Goal: Task Accomplishment & Management: Manage account settings

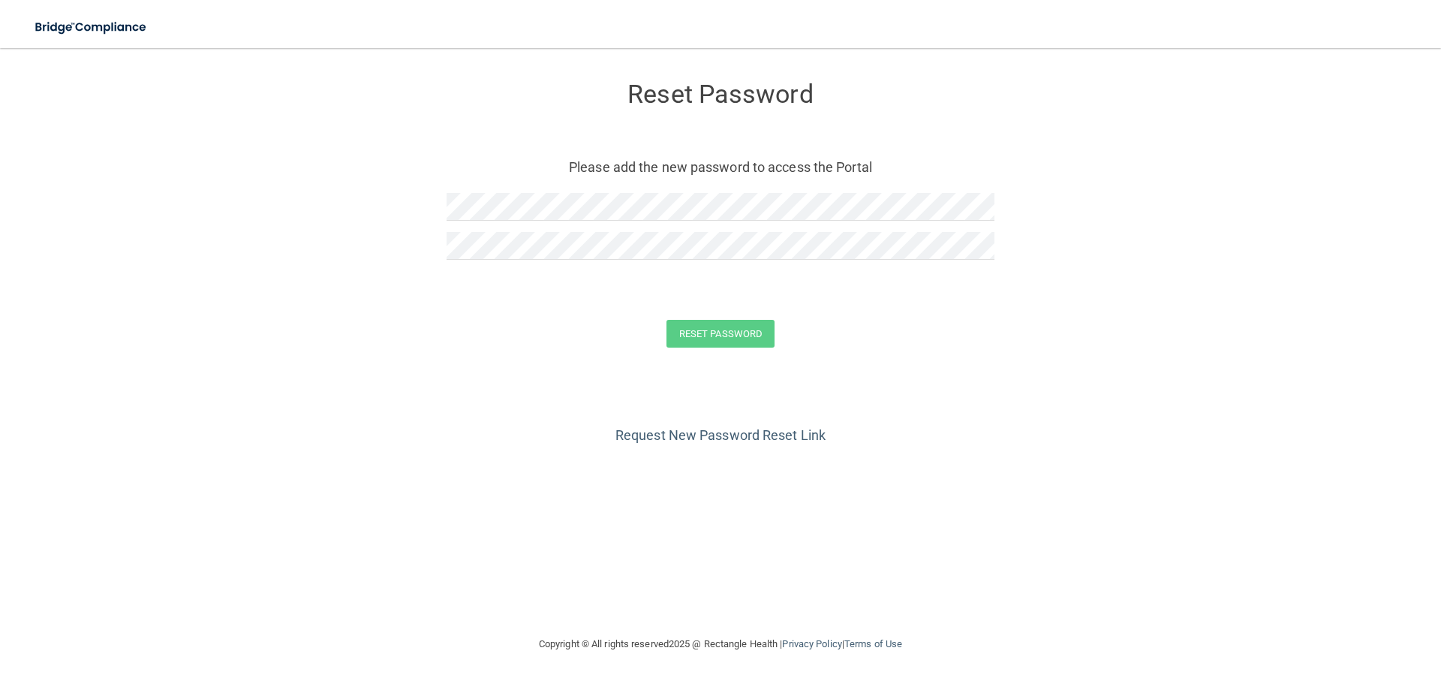
click at [615, 185] on div "Reset Password Please add the new password to access the Portal" at bounding box center [720, 172] width 548 height 219
click at [666, 320] on button "Reset Password" at bounding box center [720, 334] width 108 height 28
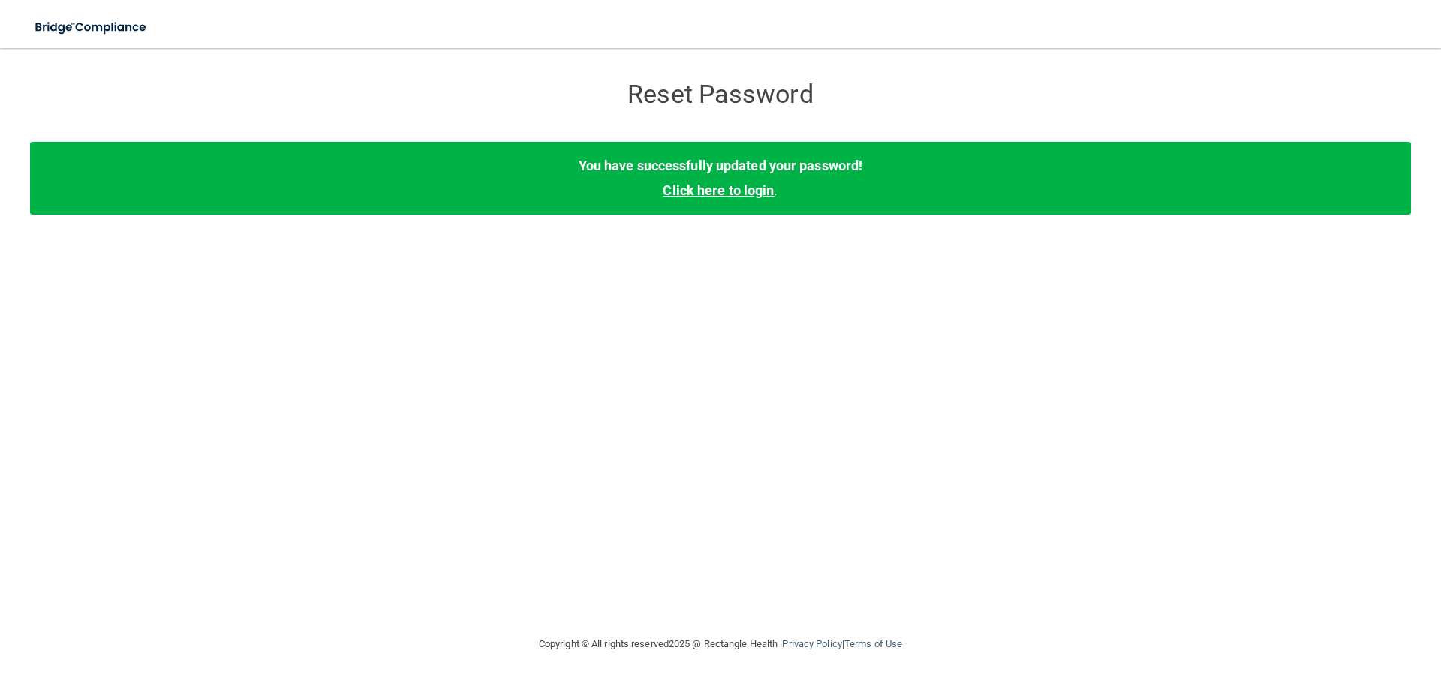
click at [739, 198] on link "Click here to login" at bounding box center [718, 190] width 111 height 16
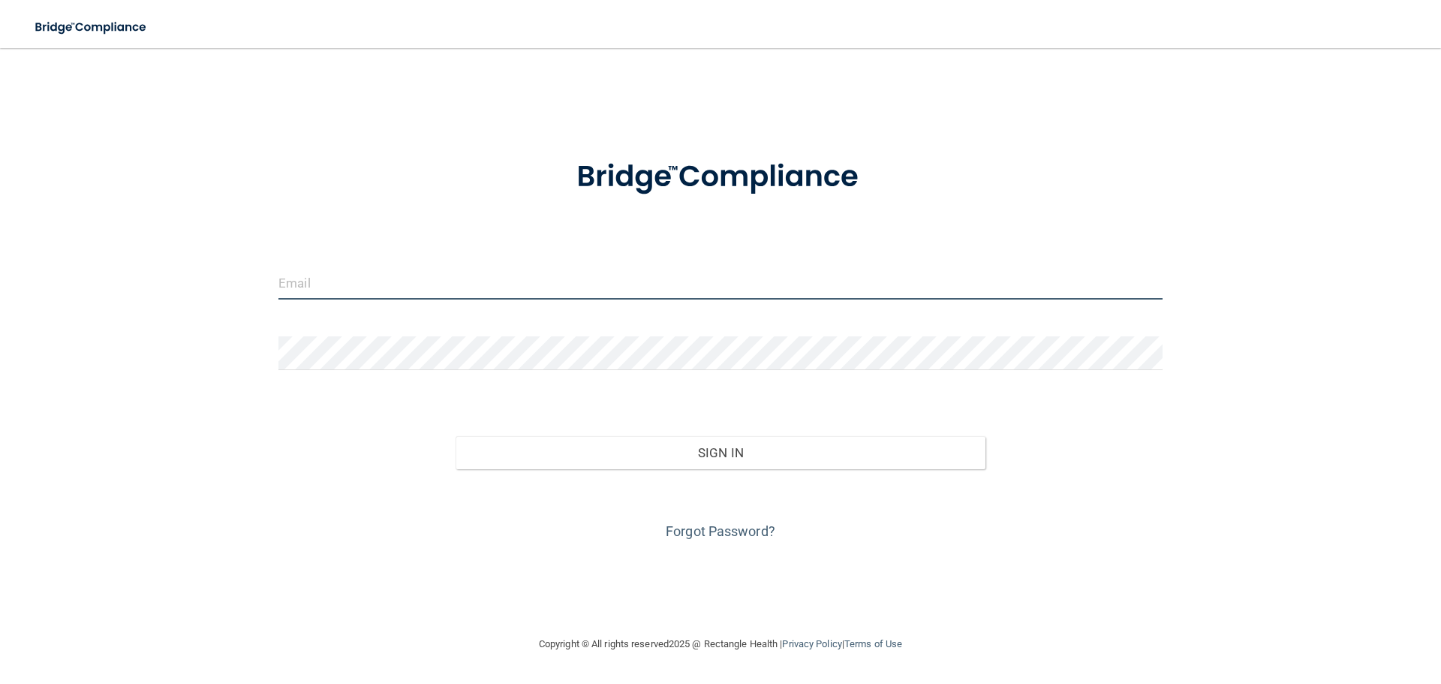
click at [384, 288] on input "email" at bounding box center [720, 283] width 884 height 34
type input "[EMAIL_ADDRESS][DOMAIN_NAME]"
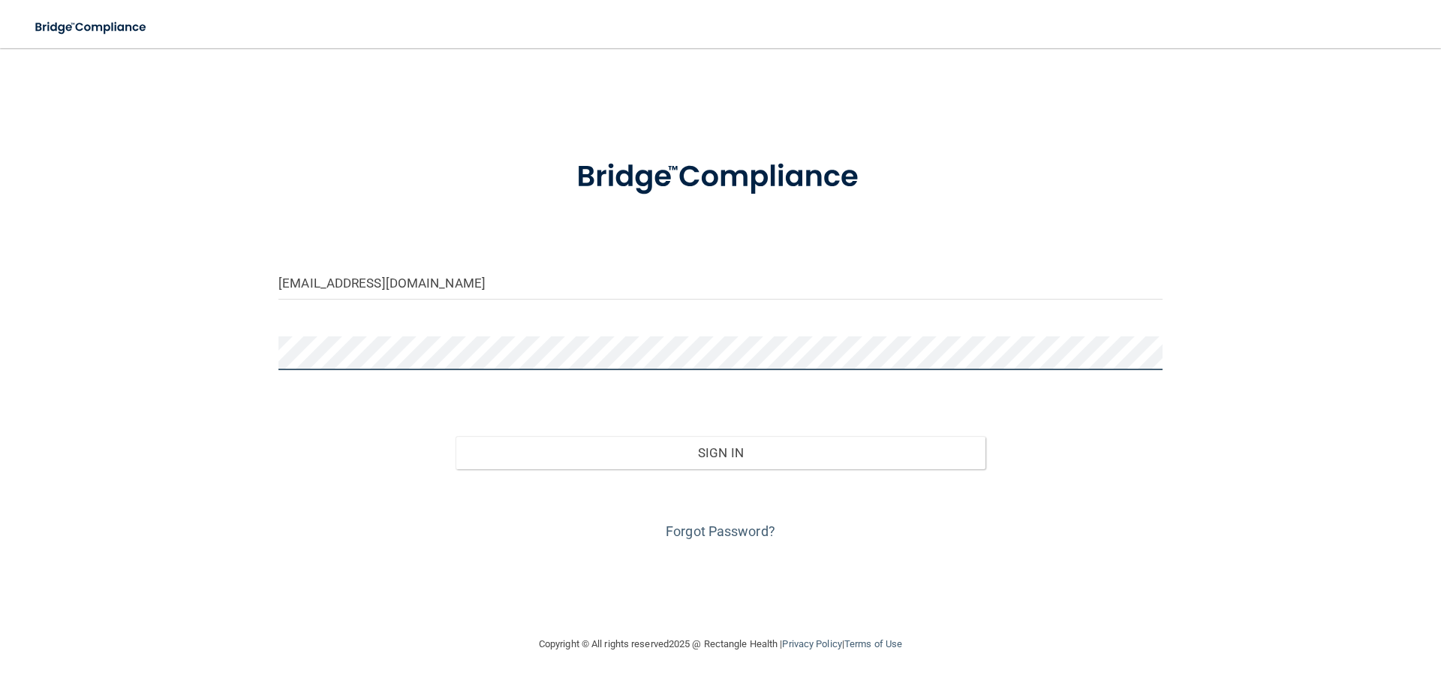
click at [455, 436] on button "Sign In" at bounding box center [720, 452] width 531 height 33
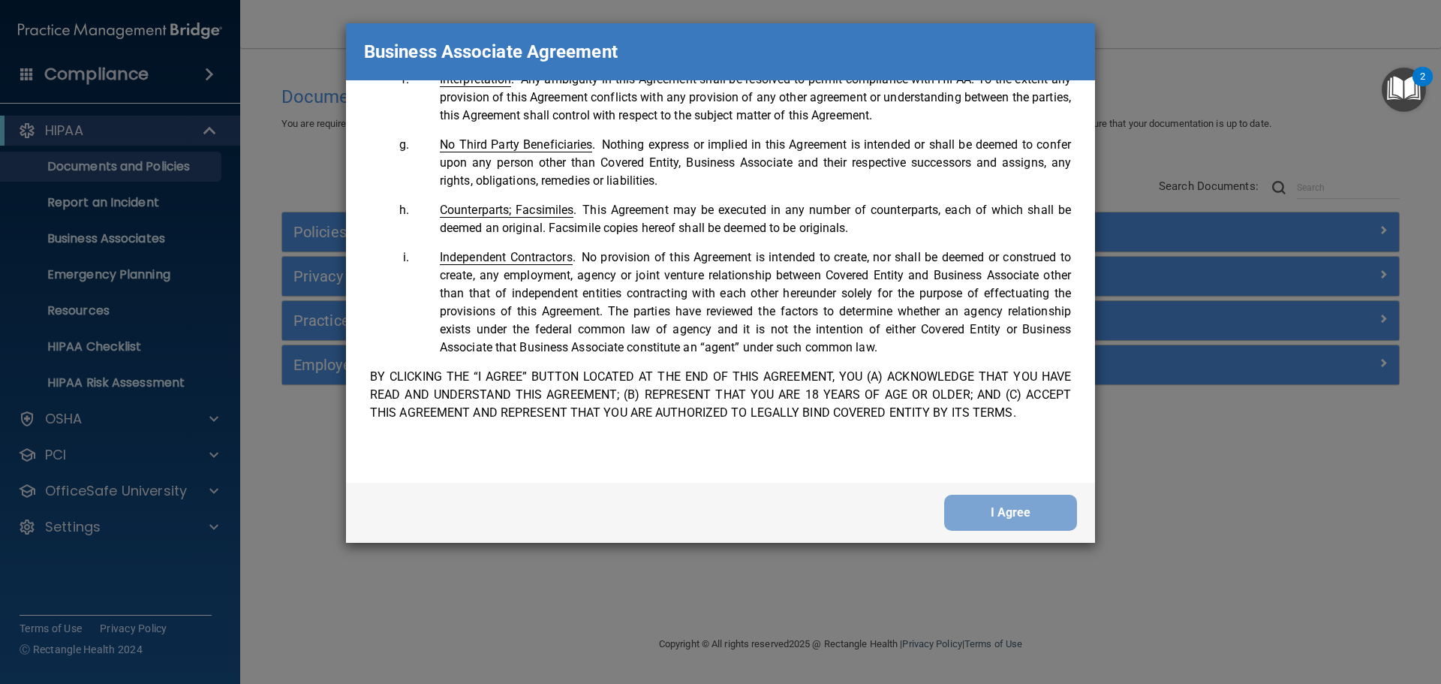
scroll to position [3060, 0]
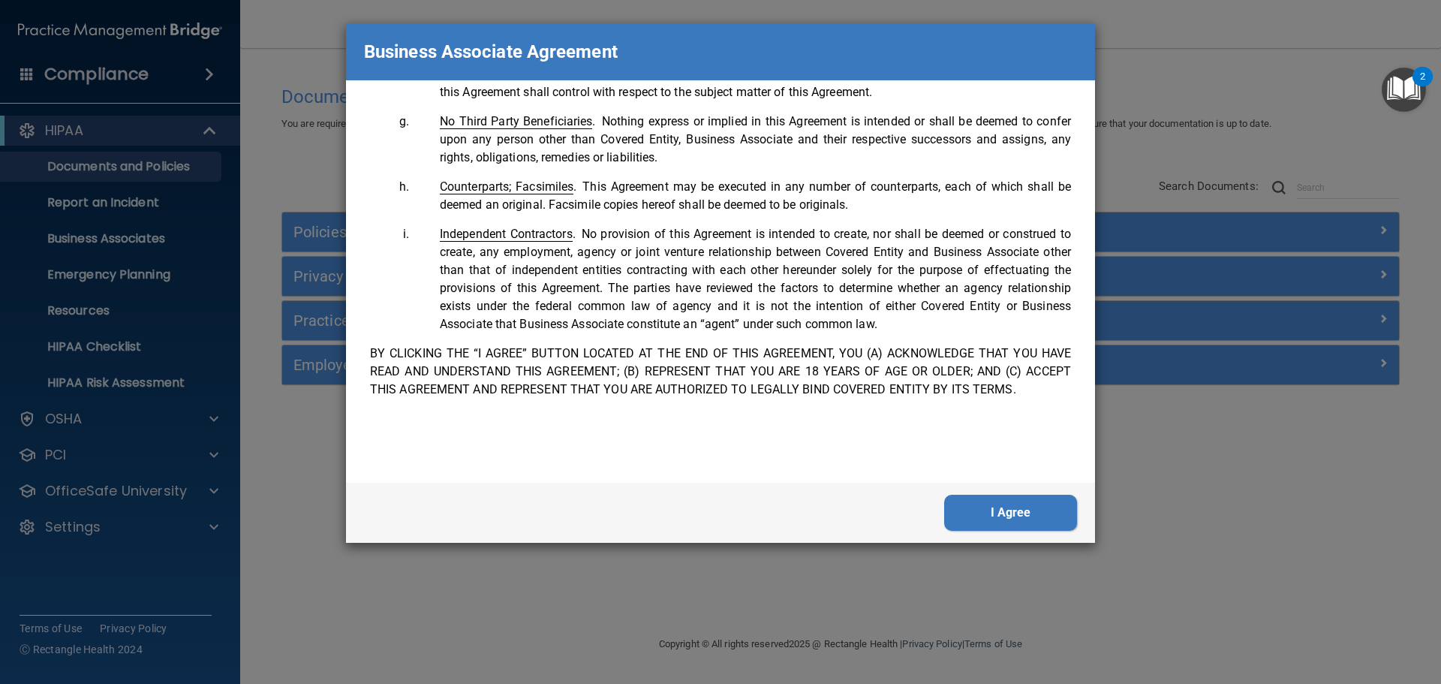
click at [1018, 489] on div "I Agree" at bounding box center [720, 513] width 749 height 60
click at [1018, 503] on button "I Agree" at bounding box center [1010, 513] width 133 height 36
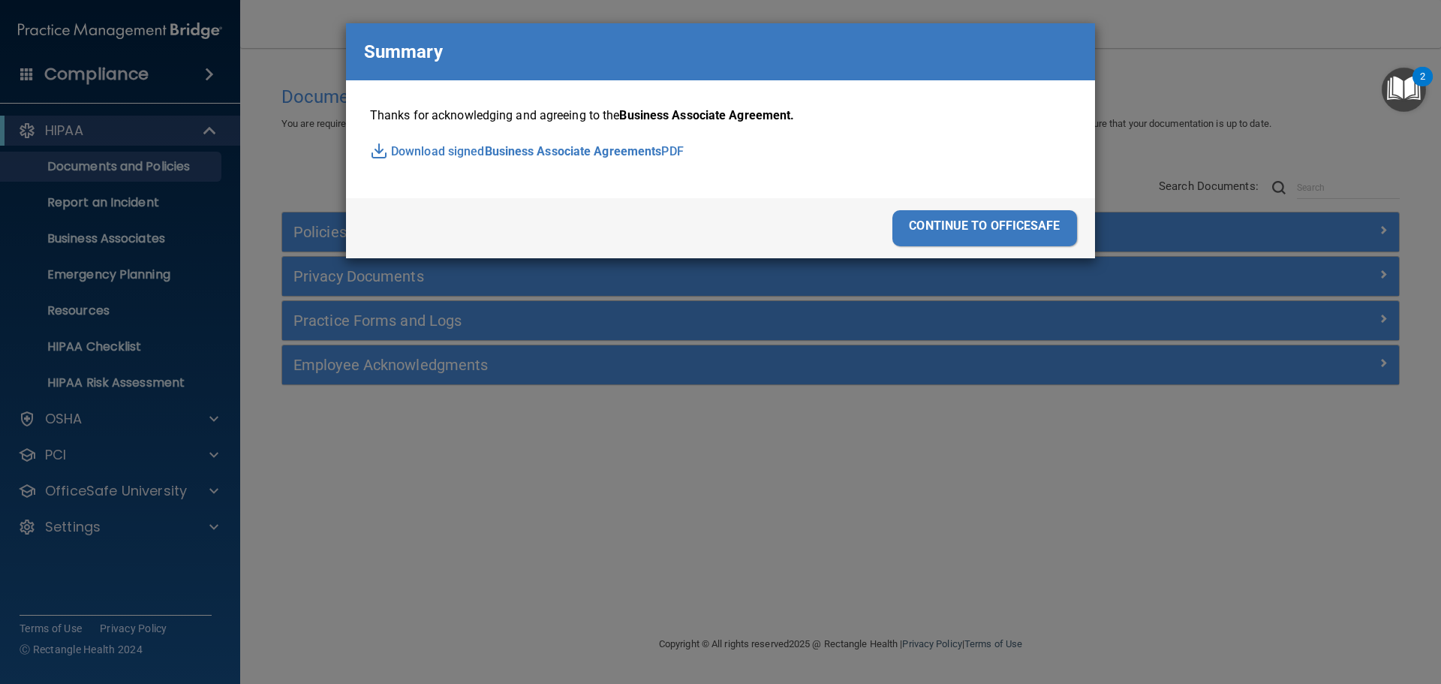
click at [972, 236] on div "continue to officesafe" at bounding box center [984, 228] width 185 height 36
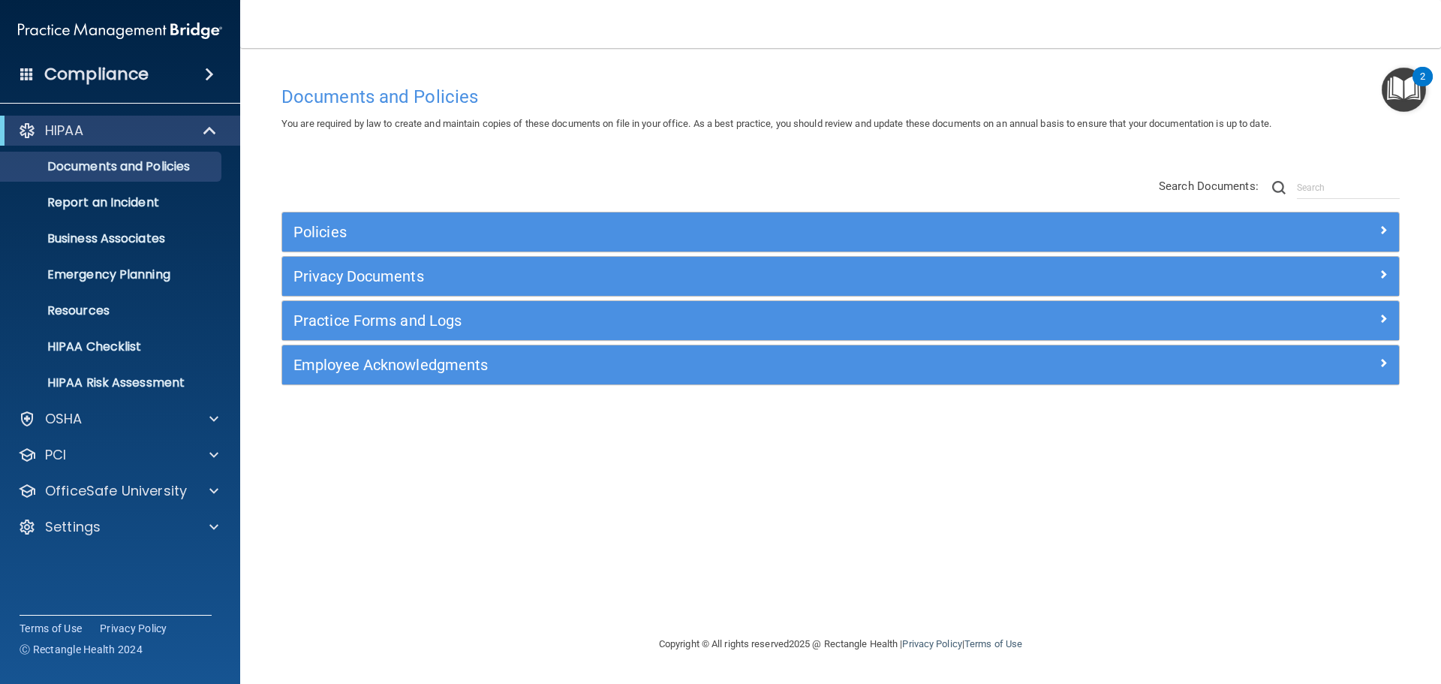
click at [42, 65] on div "Compliance" at bounding box center [120, 74] width 240 height 33
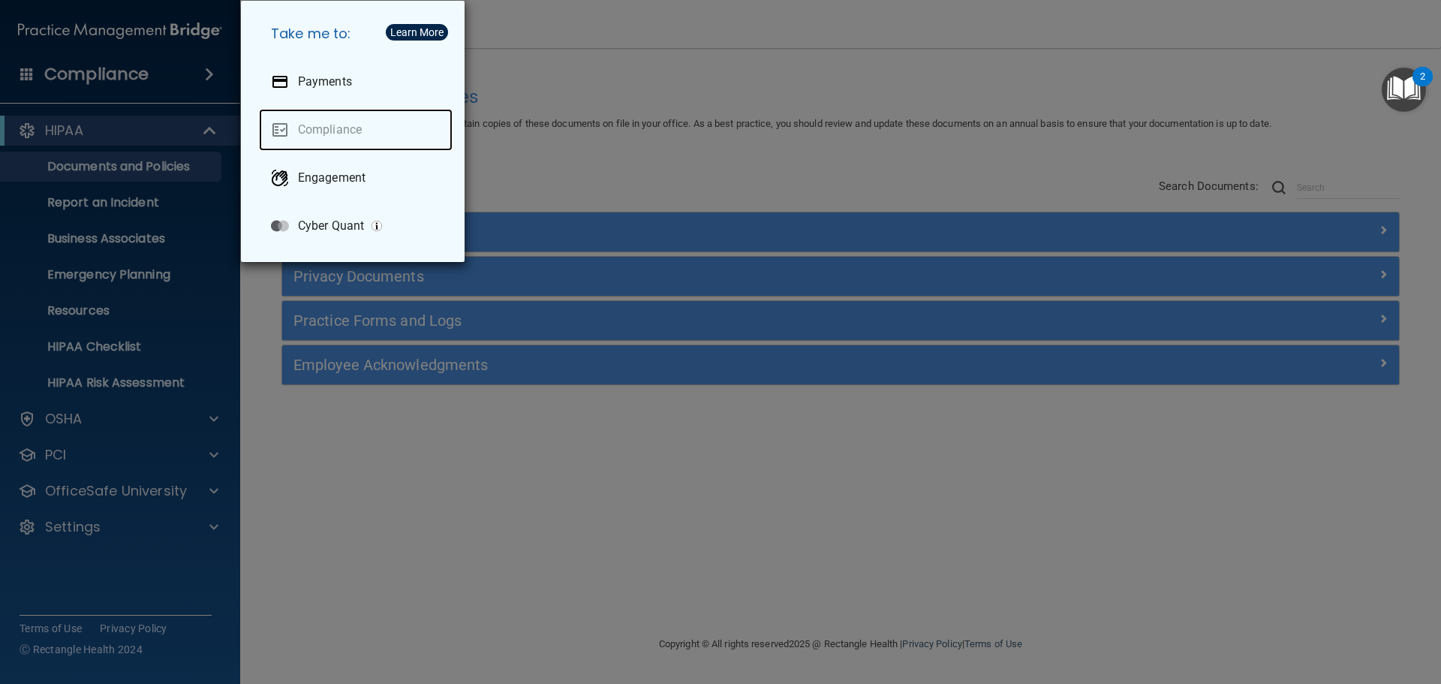
click at [326, 131] on link "Compliance" at bounding box center [356, 130] width 194 height 42
click at [635, 125] on div "Take me to: Payments Compliance Engagement Cyber Quant" at bounding box center [720, 342] width 1441 height 684
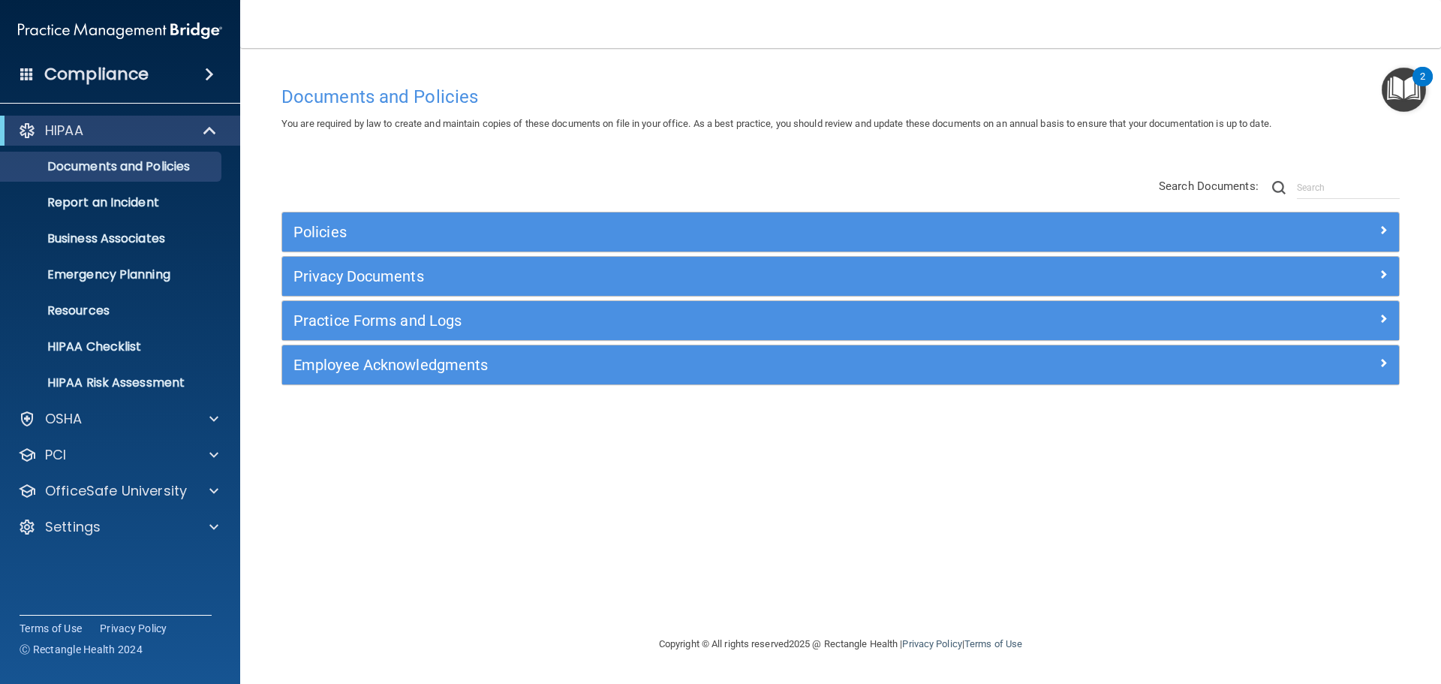
click at [149, 73] on div "Compliance" at bounding box center [120, 74] width 240 height 33
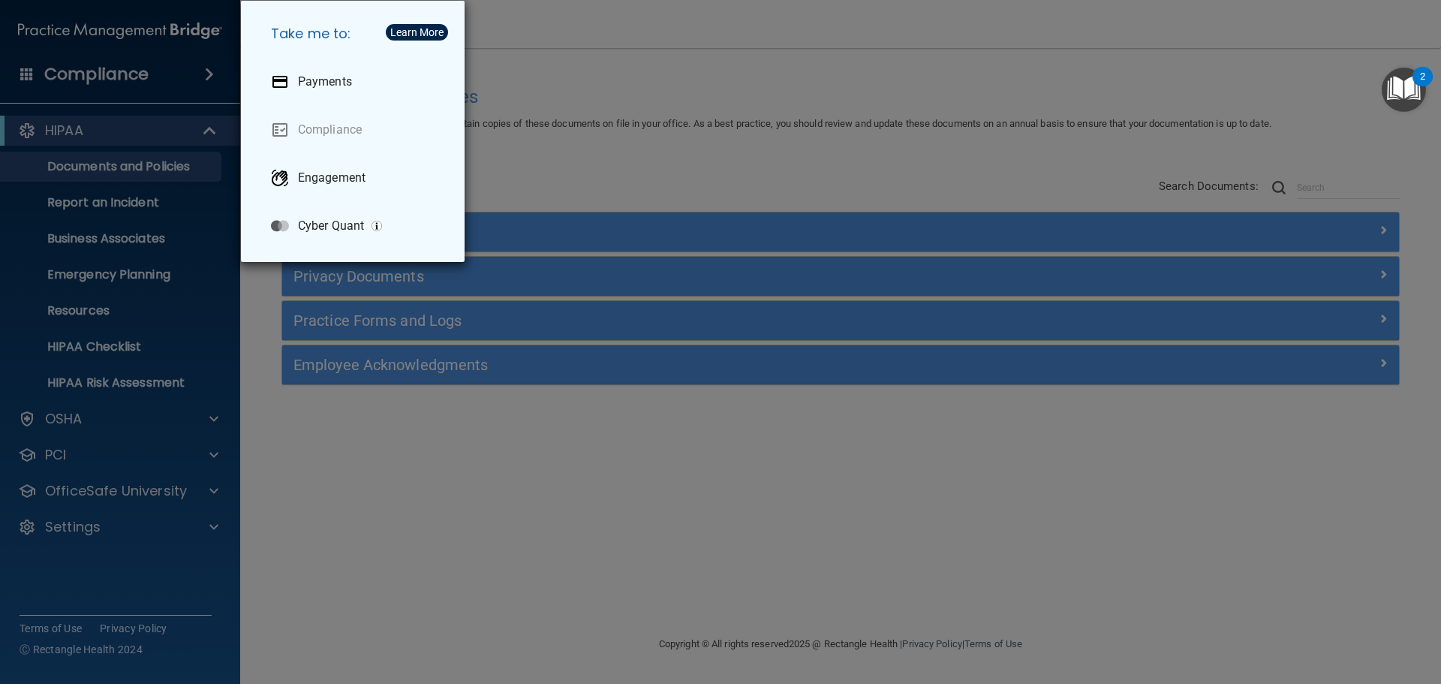
click at [606, 158] on div "Take me to: Payments Compliance Engagement Cyber Quant" at bounding box center [720, 342] width 1441 height 684
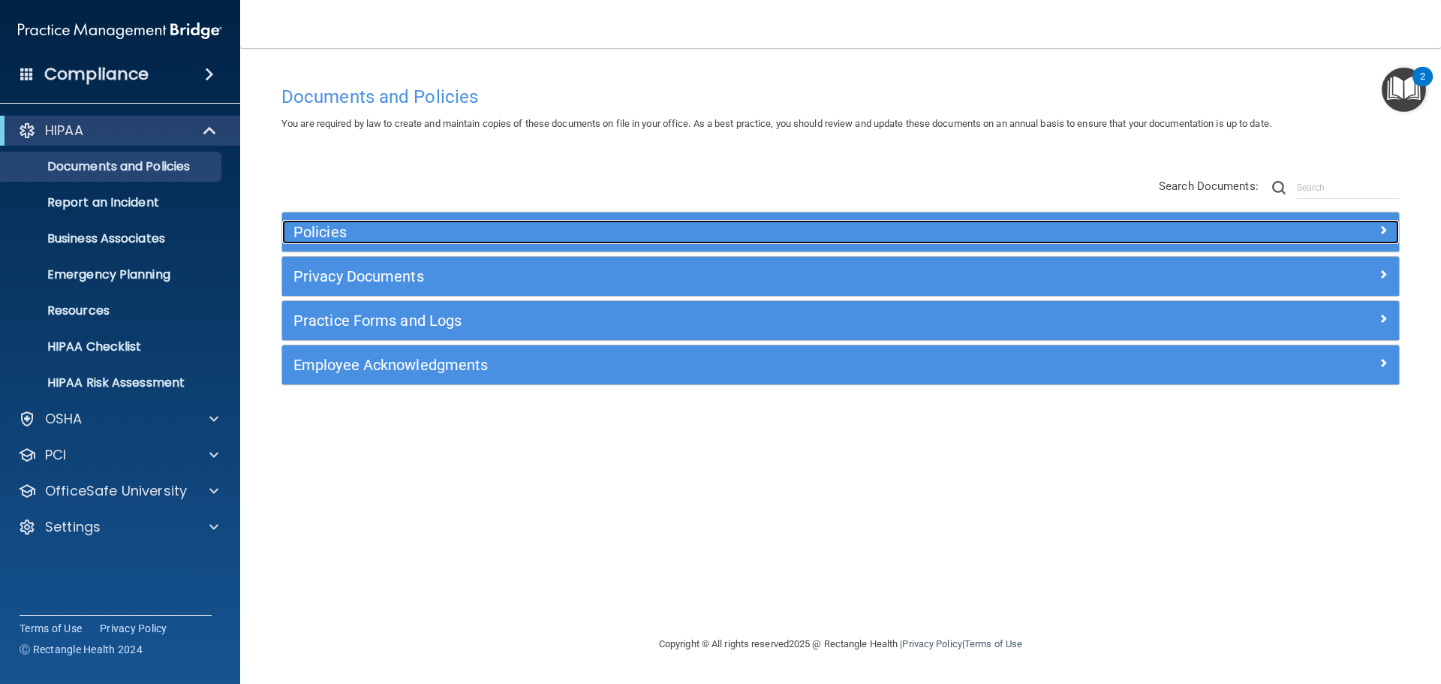
click at [407, 228] on h5 "Policies" at bounding box center [700, 232] width 815 height 17
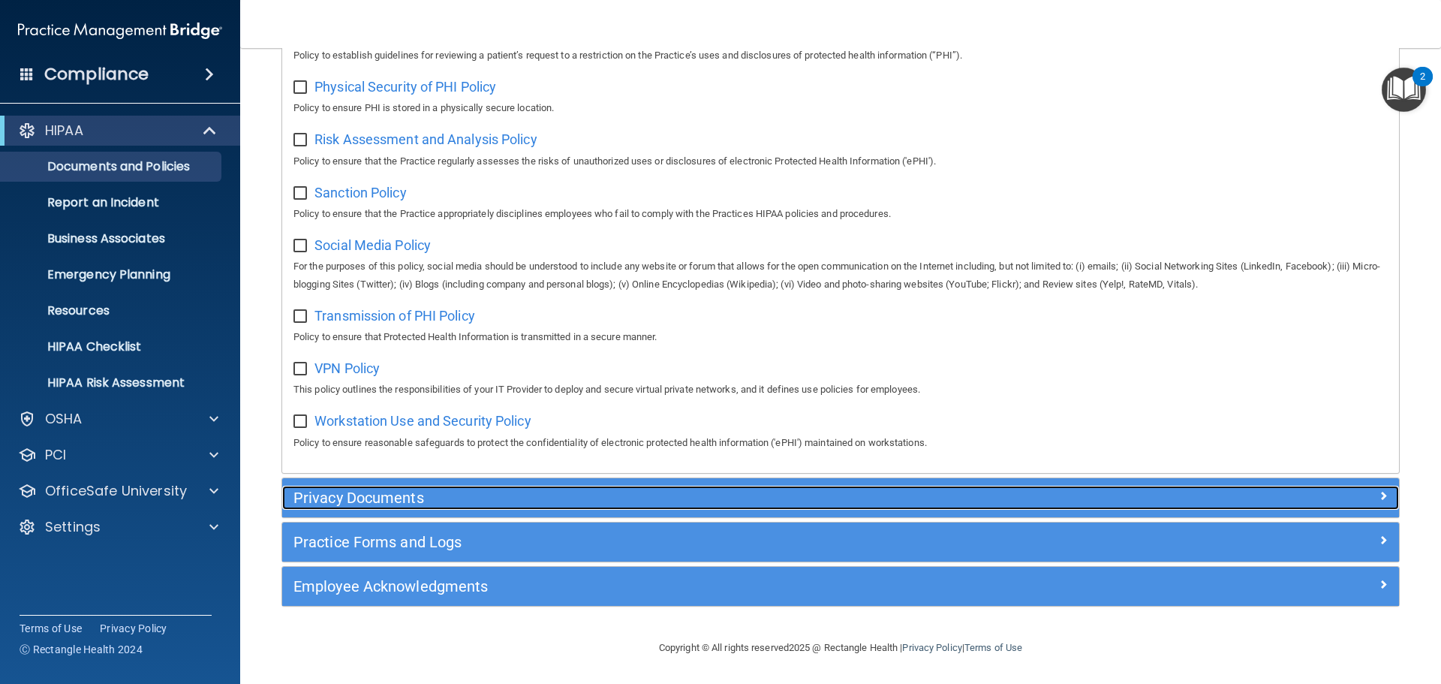
click at [391, 497] on h5 "Privacy Documents" at bounding box center [700, 497] width 815 height 17
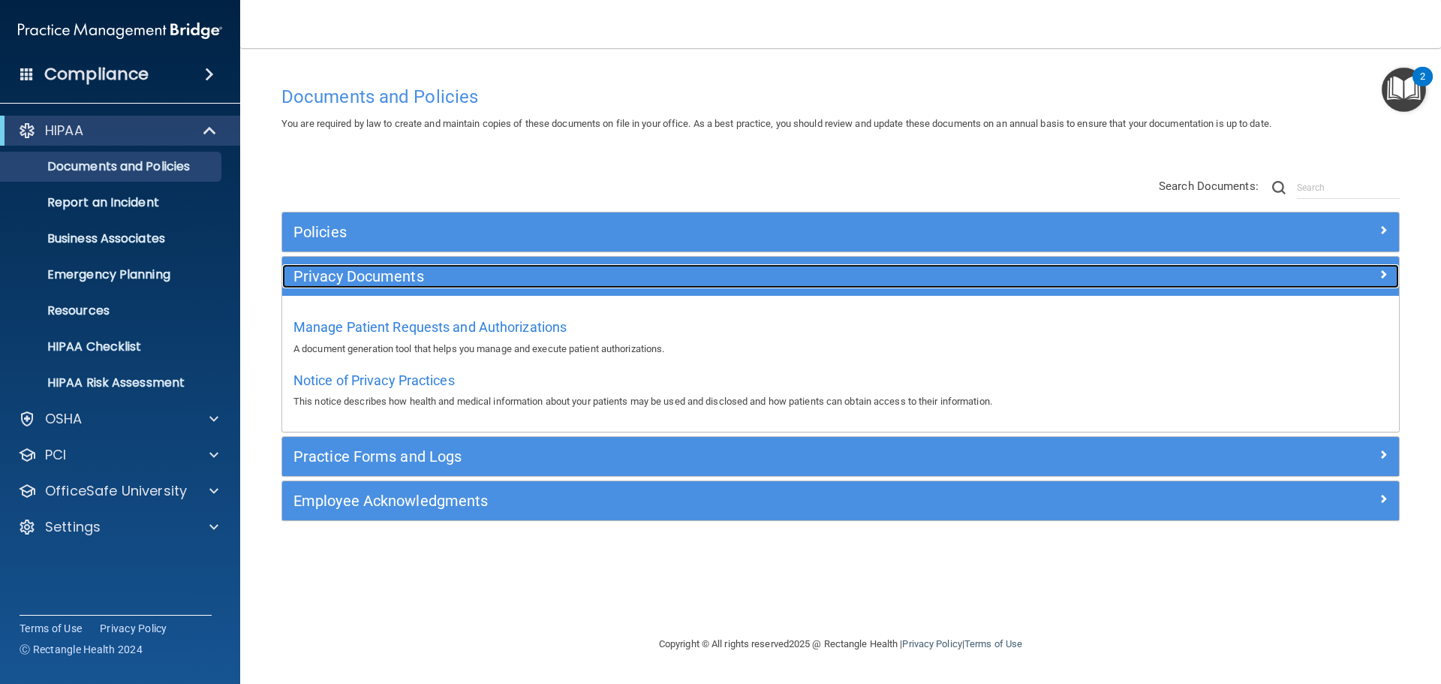
scroll to position [0, 0]
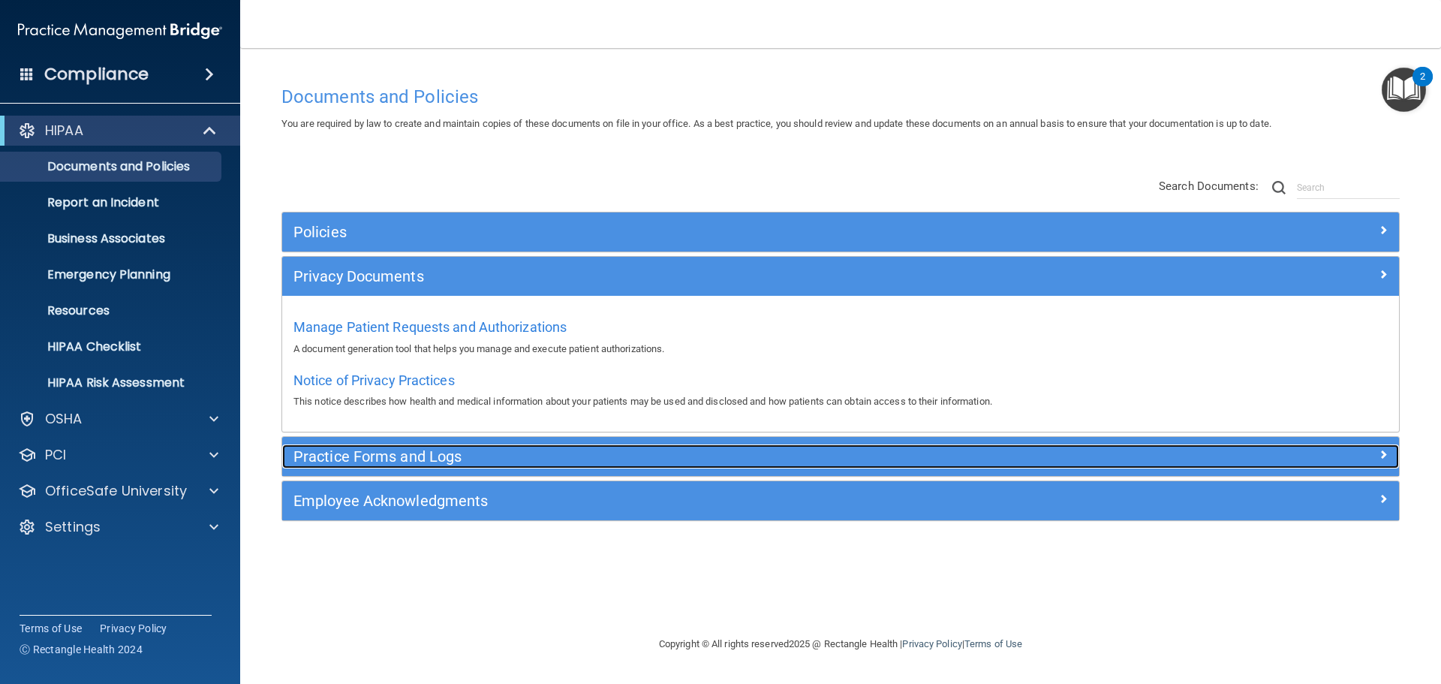
click at [393, 465] on div "Practice Forms and Logs" at bounding box center [700, 456] width 837 height 24
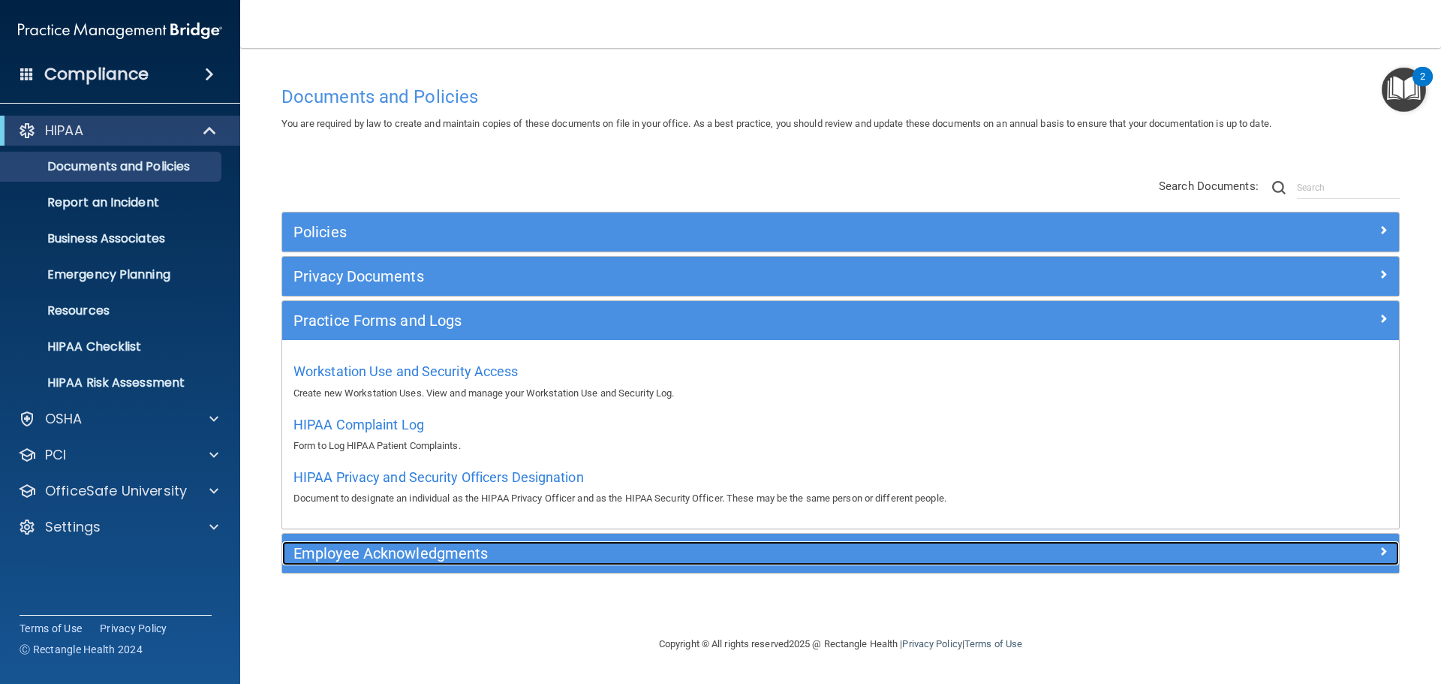
click at [375, 547] on h5 "Employee Acknowledgments" at bounding box center [700, 553] width 815 height 17
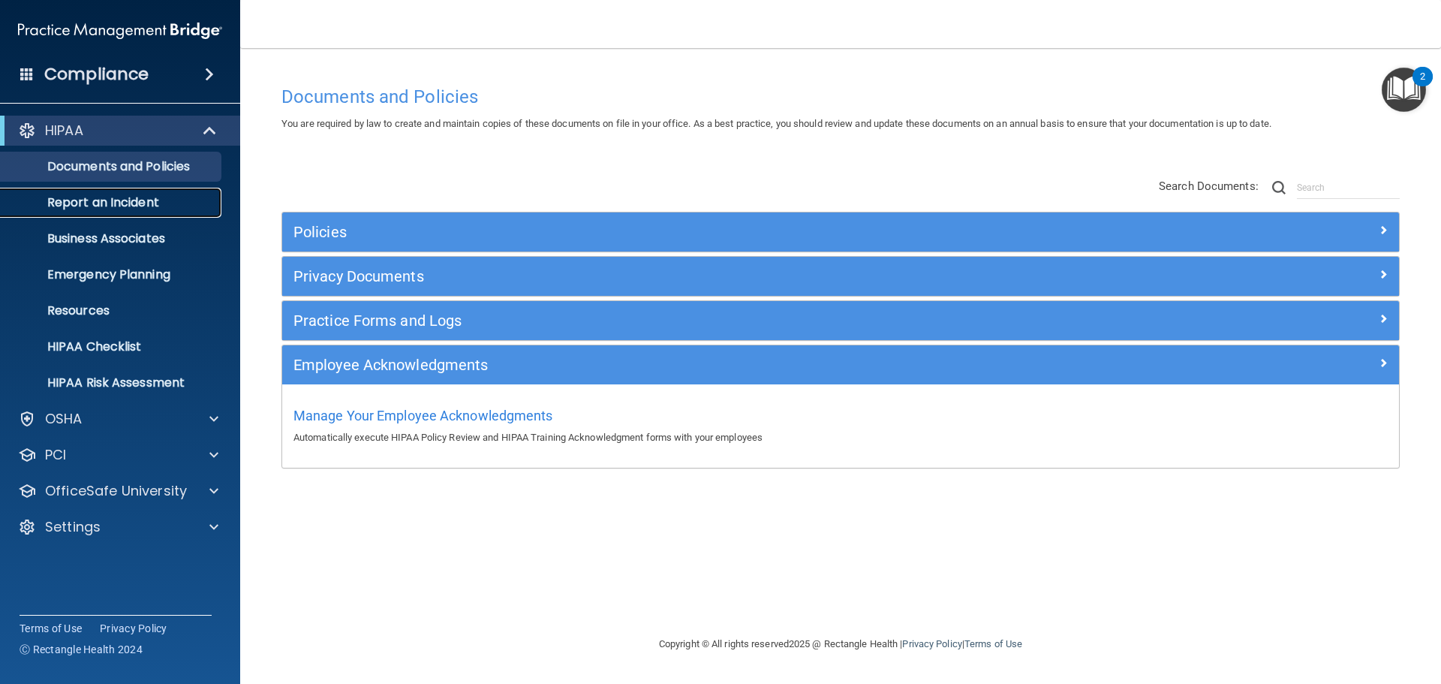
click at [139, 196] on p "Report an Incident" at bounding box center [112, 202] width 205 height 15
